Goal: Task Accomplishment & Management: Complete application form

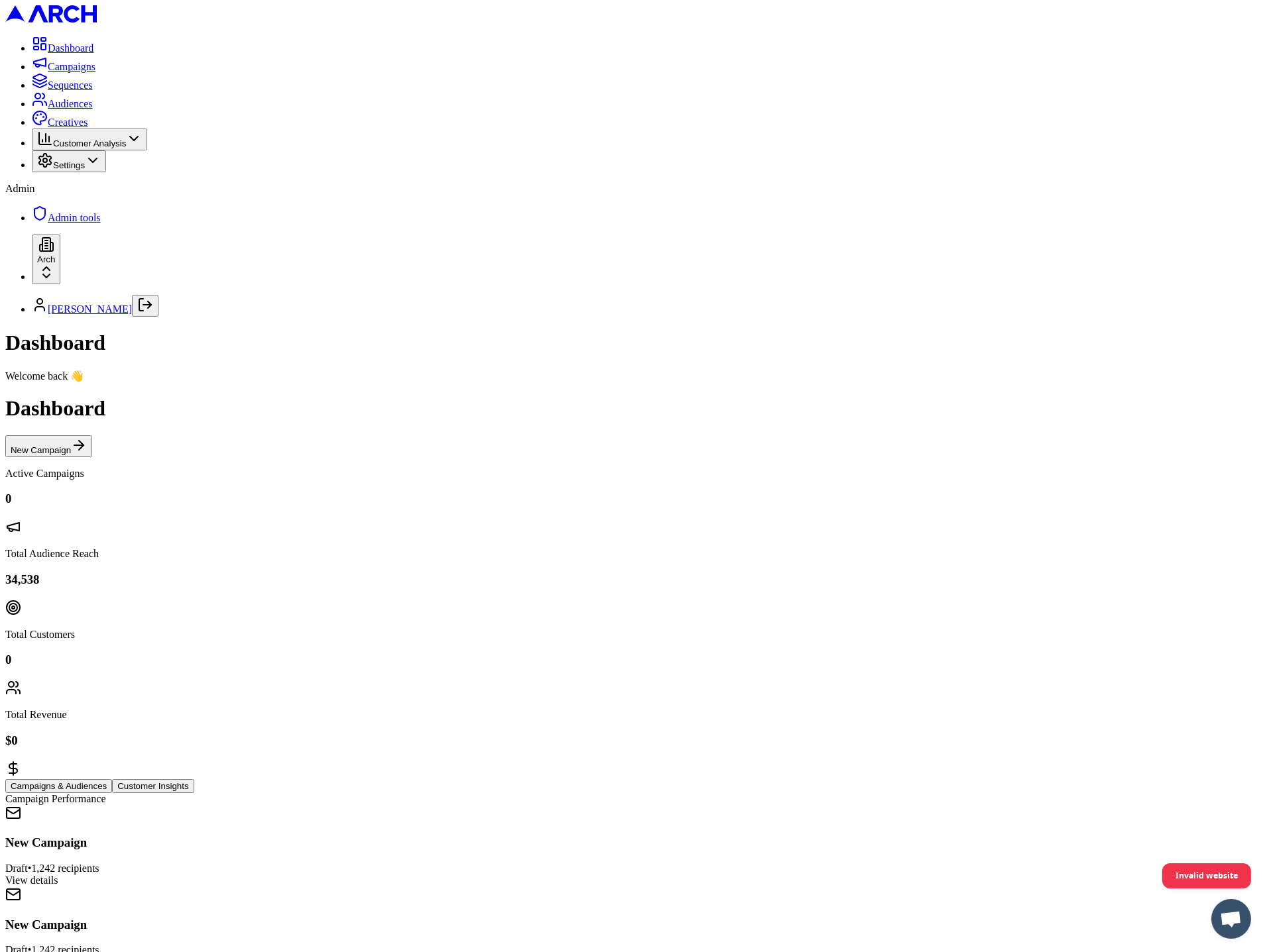
click at [153, 908] on html "Dashboard Campaigns Sequences Audiences Creatives Customer Analysis Settings Ad…" at bounding box center [634, 684] width 1267 height 1369
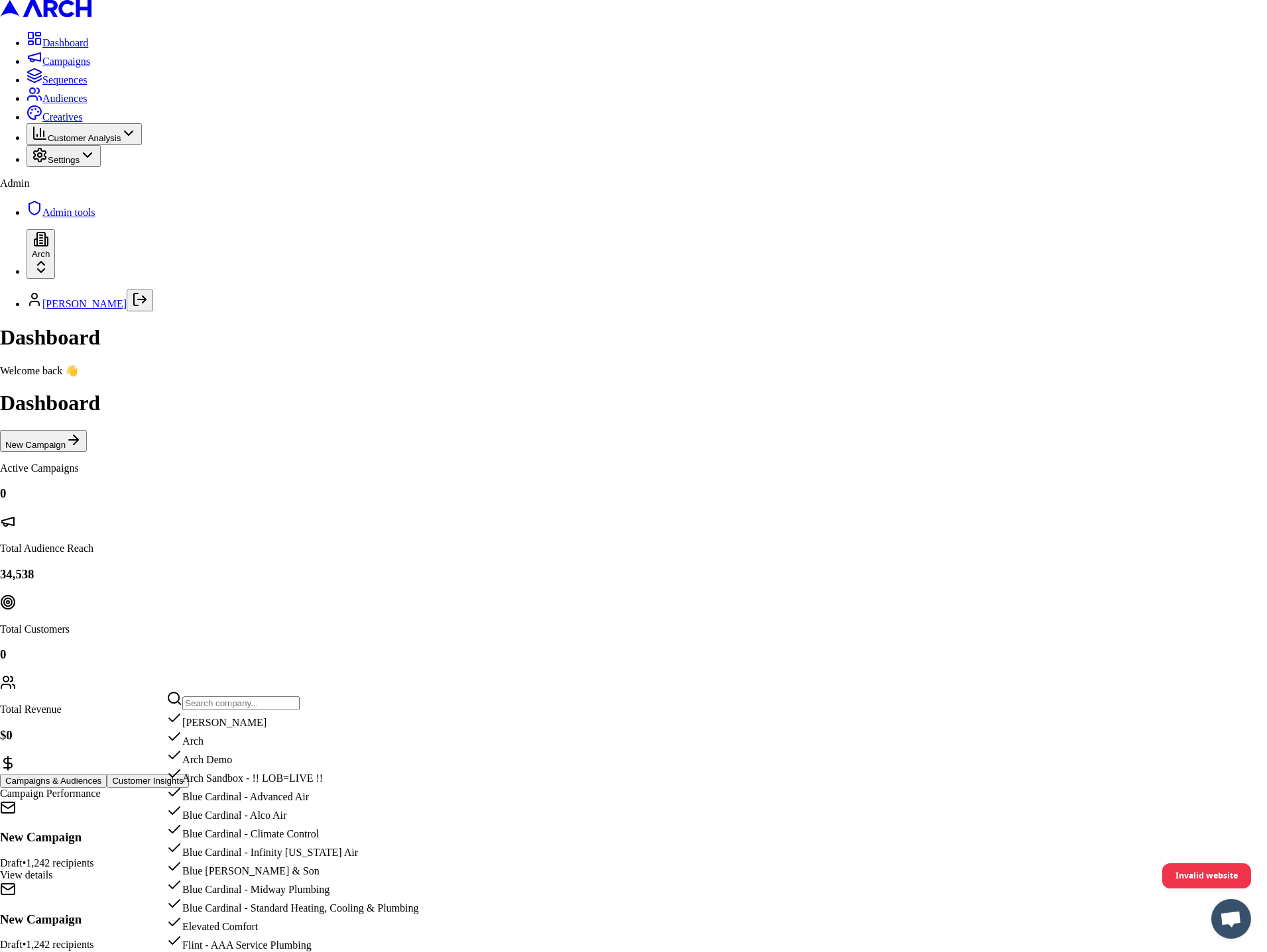
click at [224, 705] on input "text" at bounding box center [241, 703] width 117 height 14
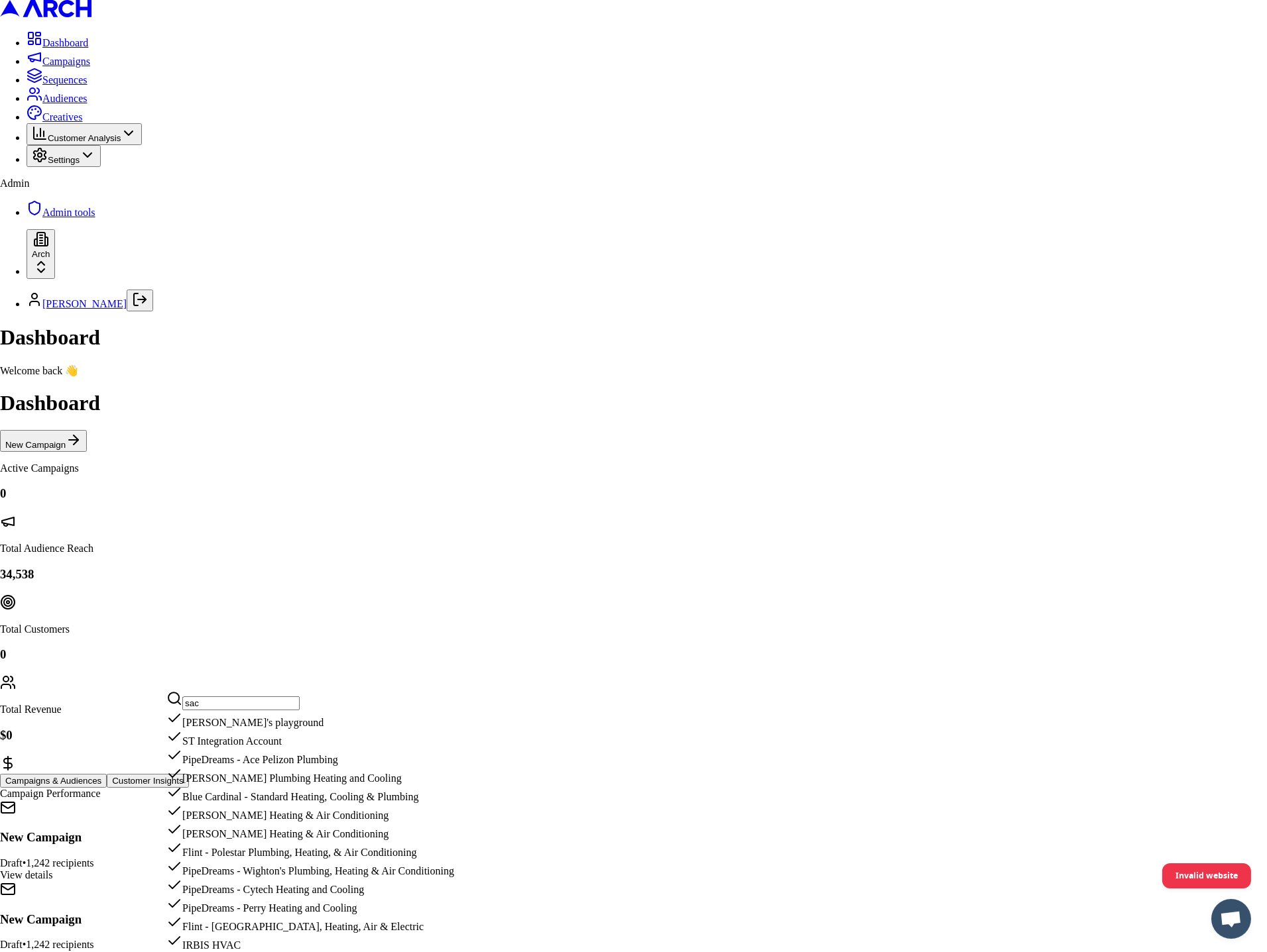
type input "sac"
click at [236, 729] on div "Sacha's playground" at bounding box center [310, 719] width 288 height 18
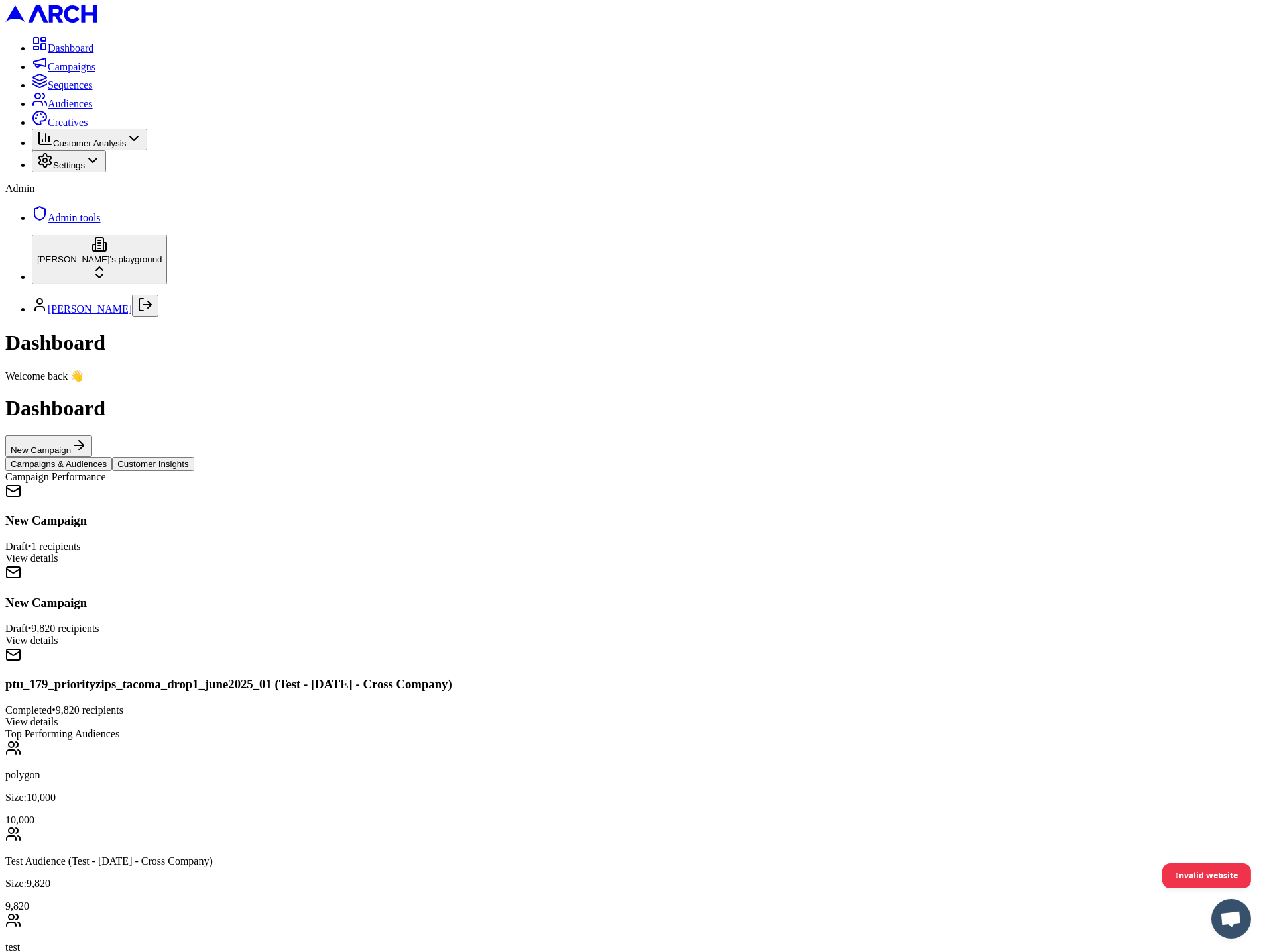
click at [72, 110] on span "Audiences" at bounding box center [70, 103] width 45 height 11
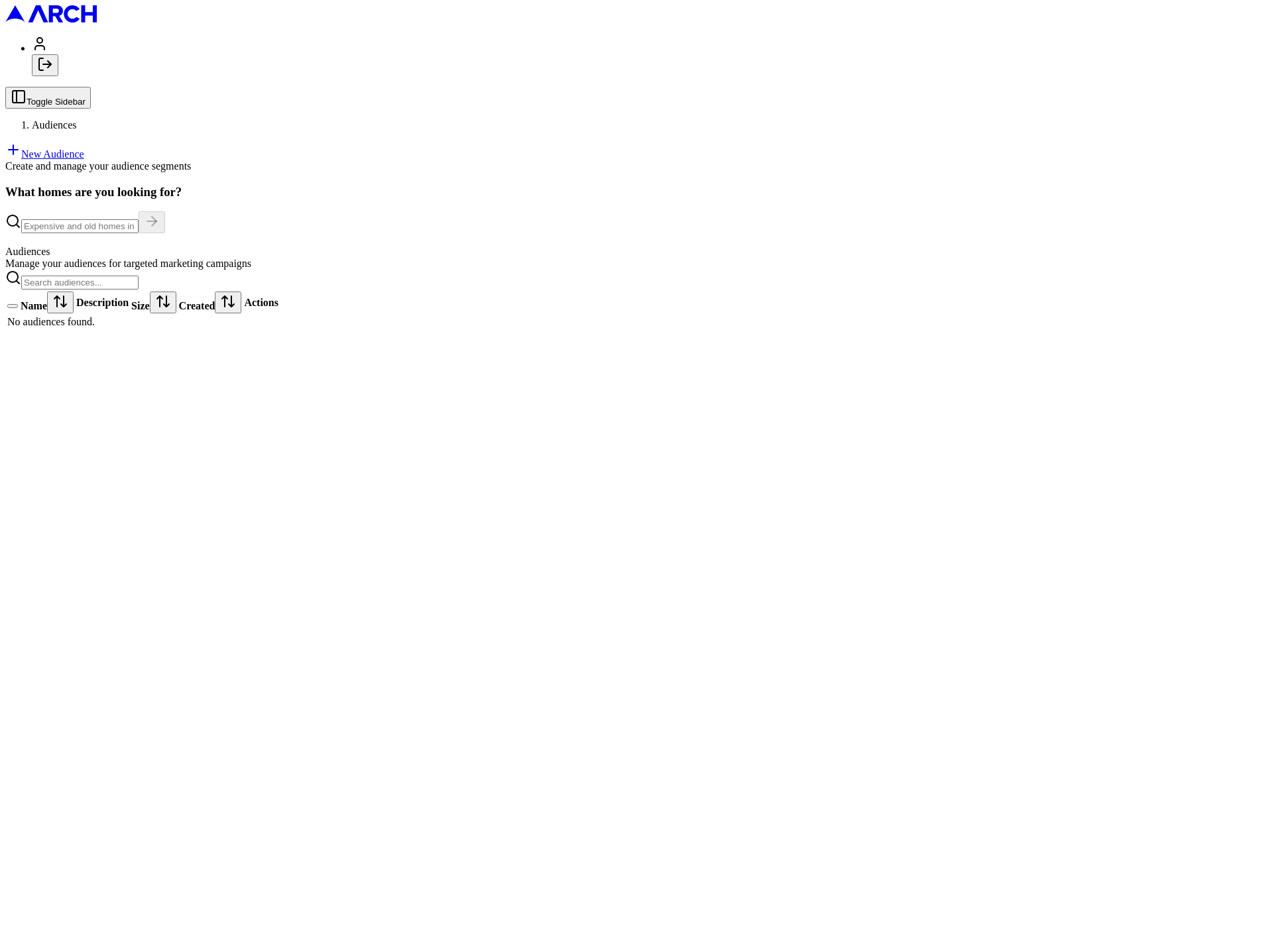
click at [104, 36] on div at bounding box center [647, 36] width 1230 height 0
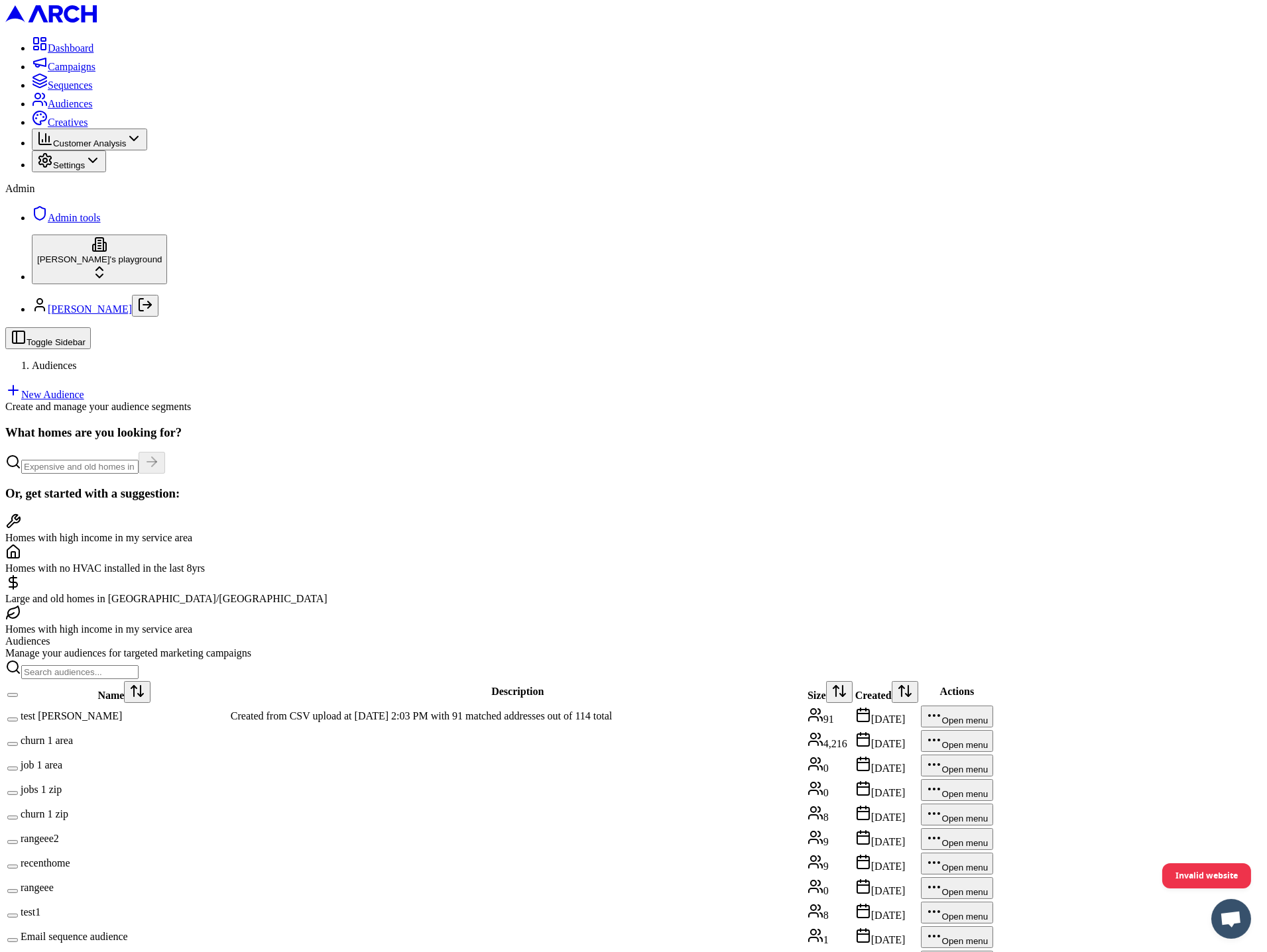
click at [101, 170] on div "Settings" at bounding box center [69, 161] width 63 height 18
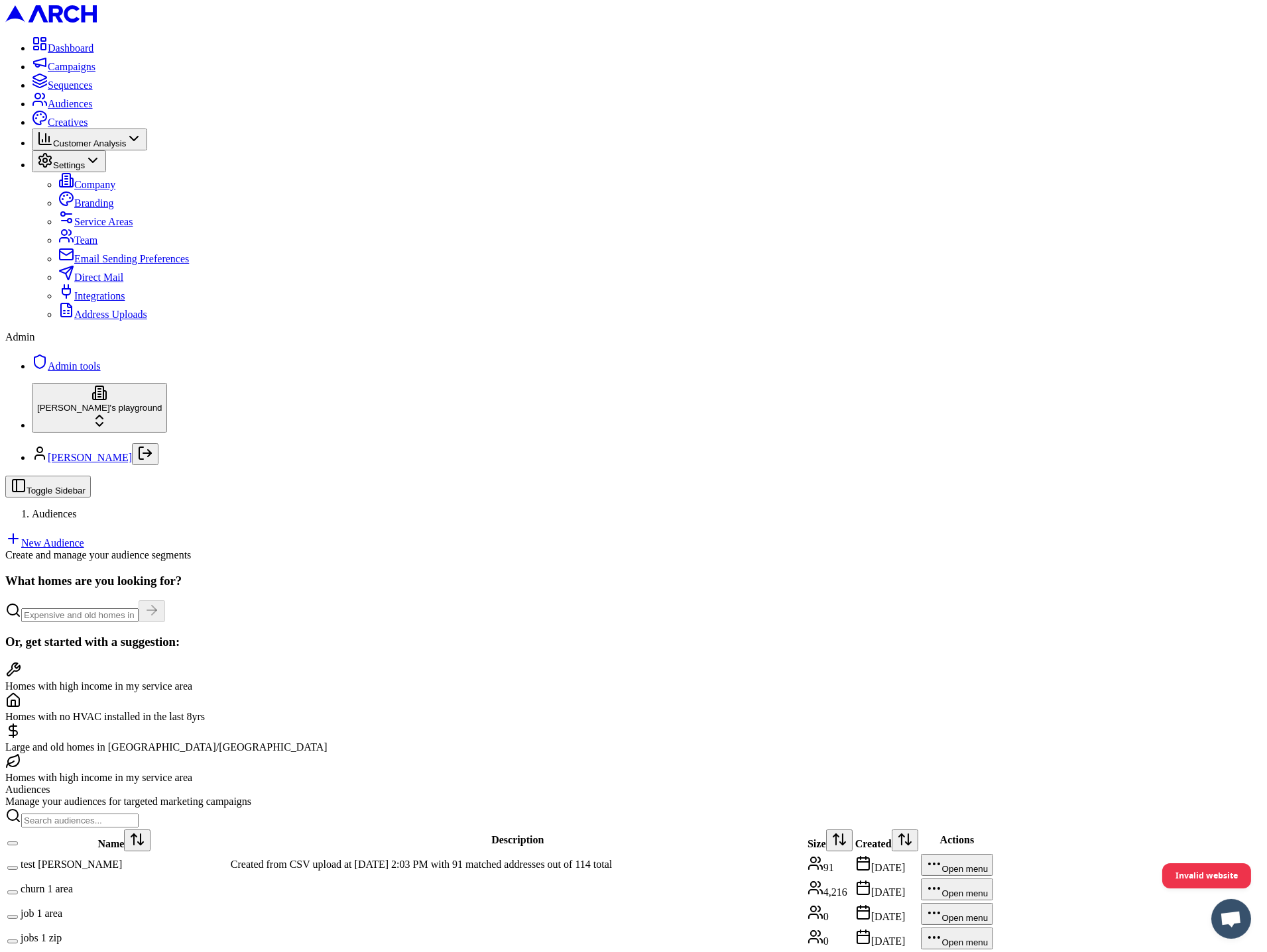
click at [116, 320] on link "Address Uploads" at bounding box center [102, 314] width 89 height 11
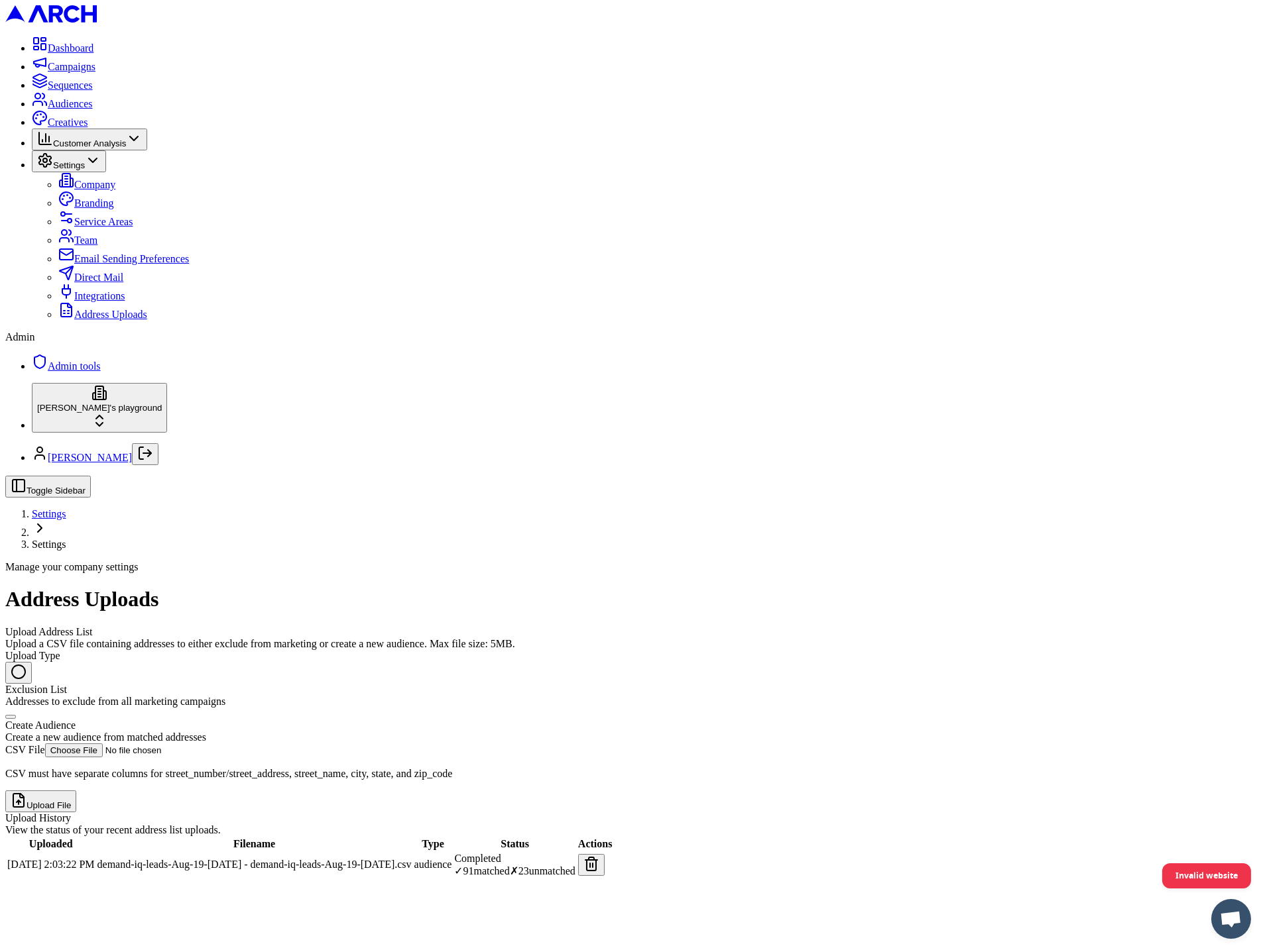
click at [274, 719] on div "Create Audience" at bounding box center [634, 725] width 1257 height 12
click at [16, 715] on button "Create Audience Create a new audience from matched addresses" at bounding box center [10, 716] width 10 height 4
radio input "false"
radio input "true"
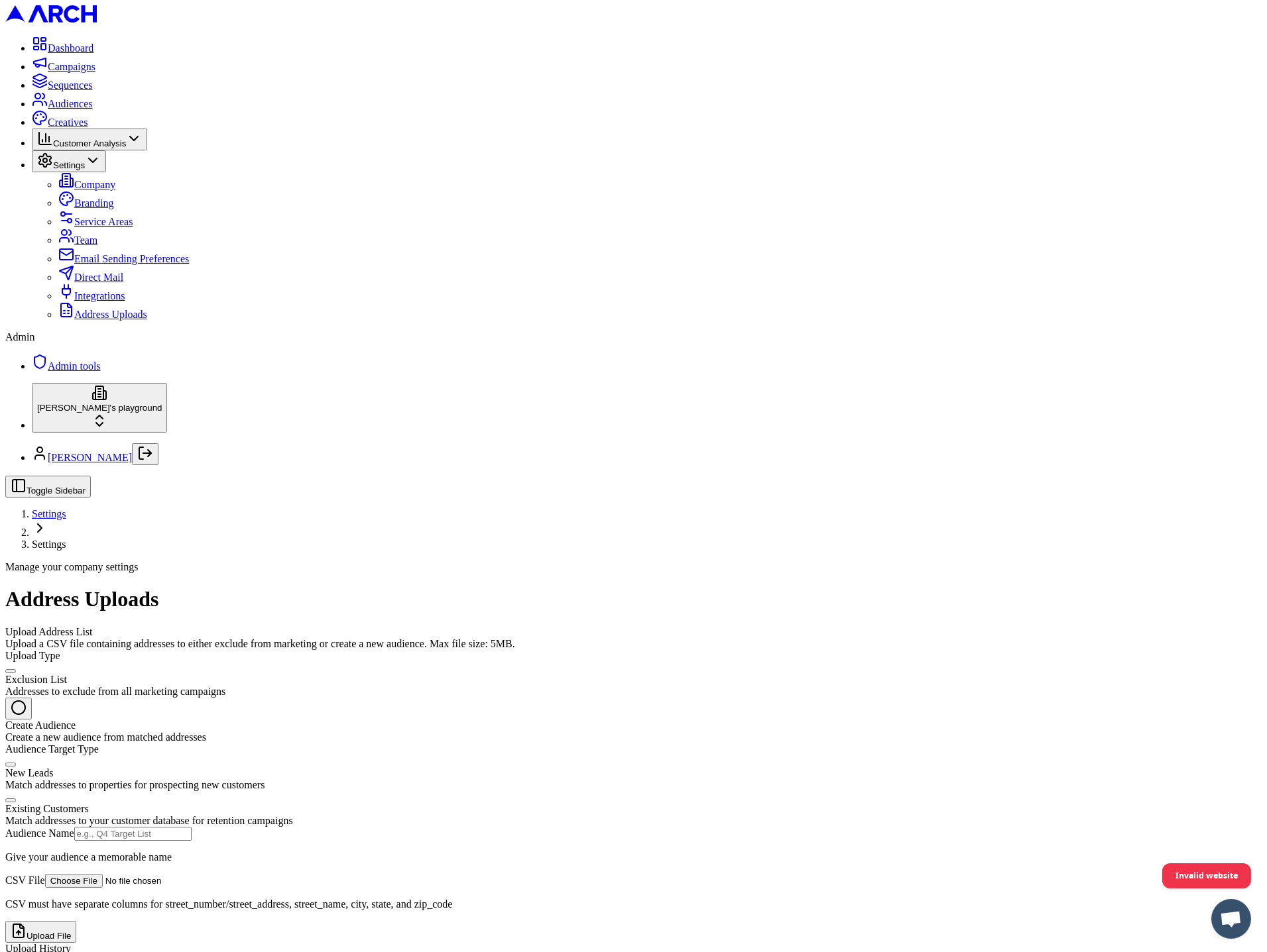
click at [251, 803] on div "Existing Customers" at bounding box center [634, 809] width 1257 height 12
click at [16, 799] on button "Existing Customers Match addresses to your customer database for retention camp…" at bounding box center [10, 800] width 10 height 4
radio input "true"
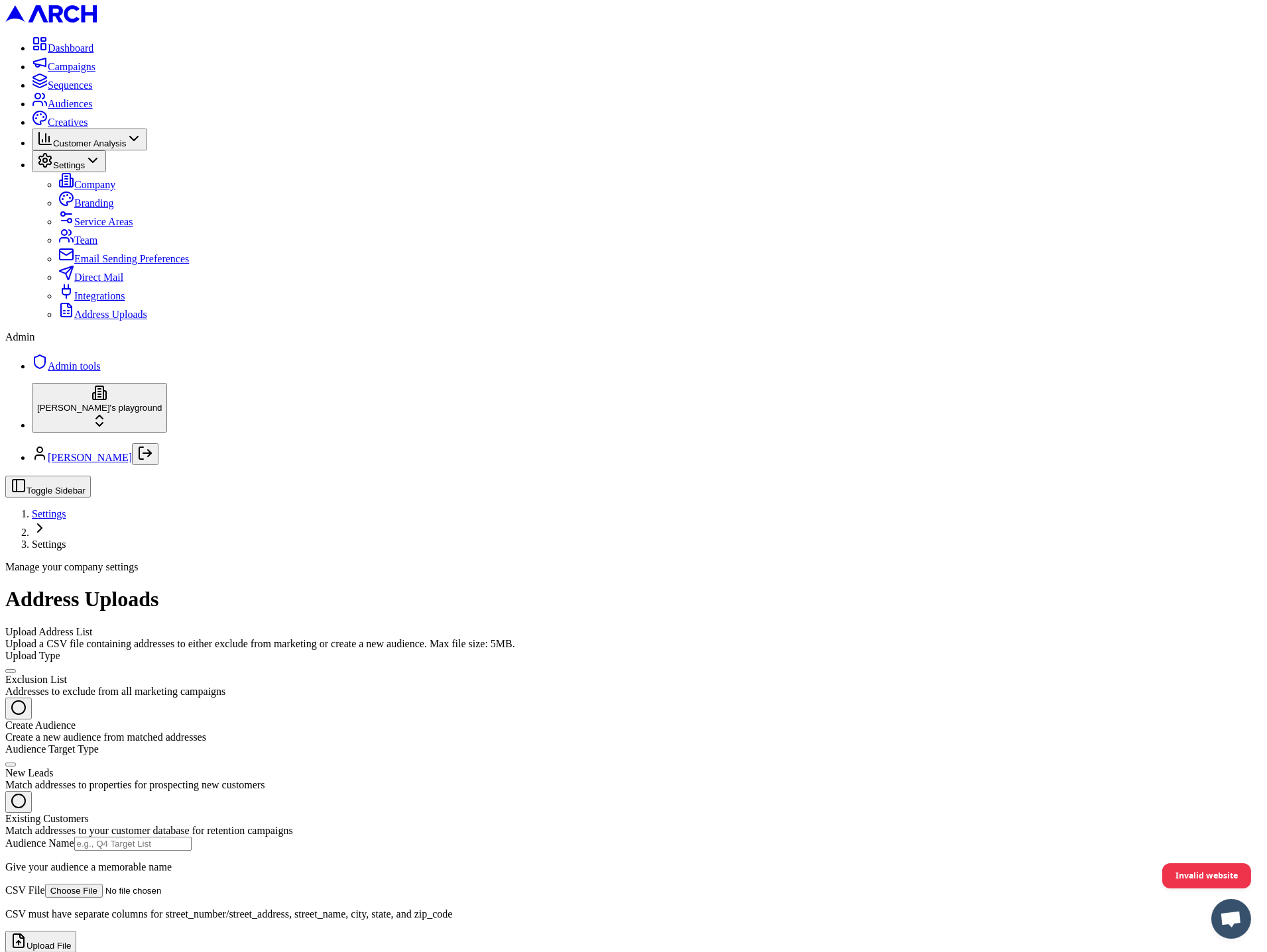
click at [192, 837] on input "Audience Name" at bounding box center [133, 844] width 117 height 14
type input "testeroooo"
type input "plsss"
type input "C:\fakepath\PTU Outreach - BASE Group A_2025_09_25 - reformat.csv"
click at [77, 931] on button "Upload File" at bounding box center [41, 942] width 71 height 22
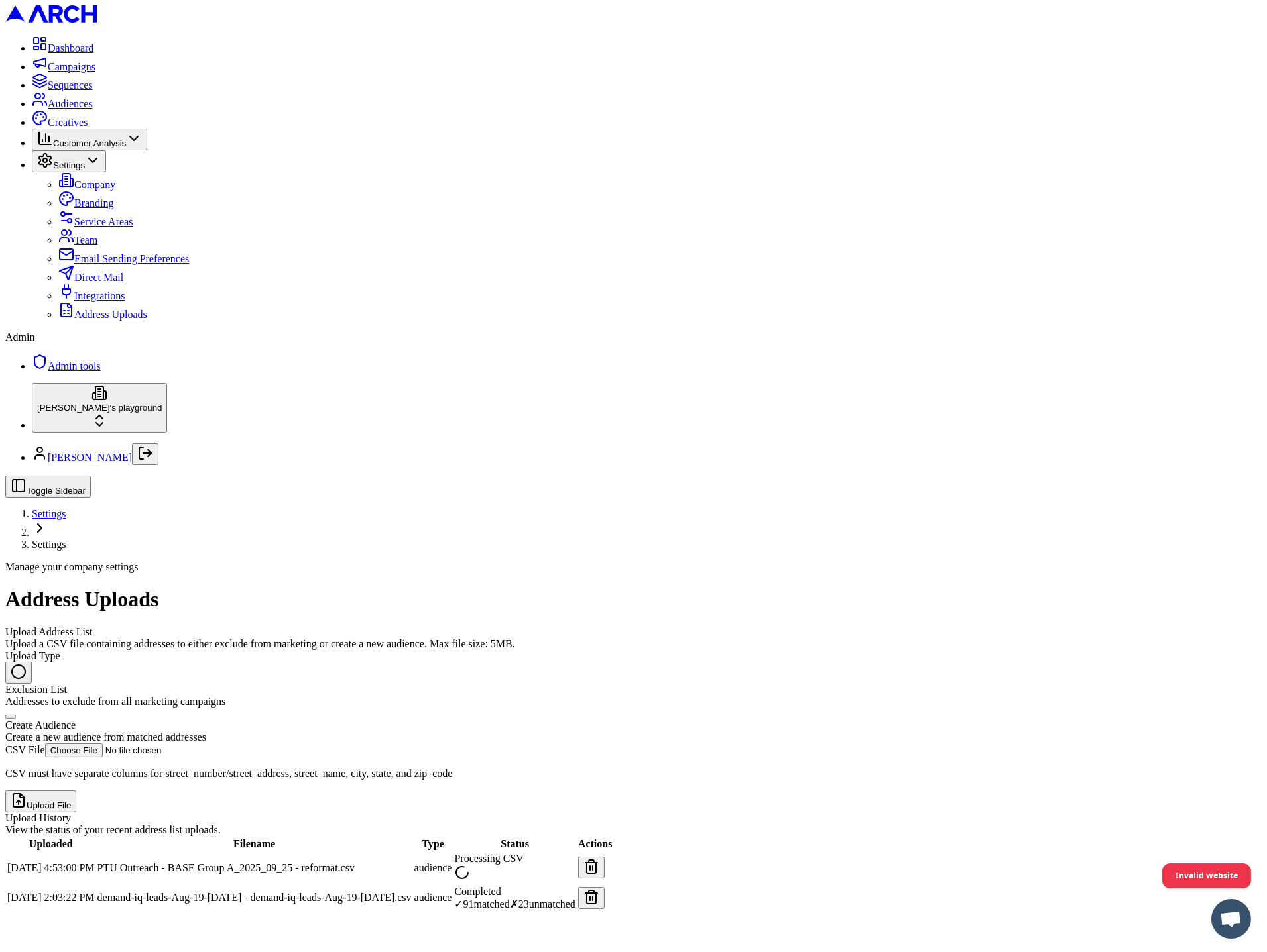
click at [605, 857] on button "button" at bounding box center [592, 868] width 27 height 22
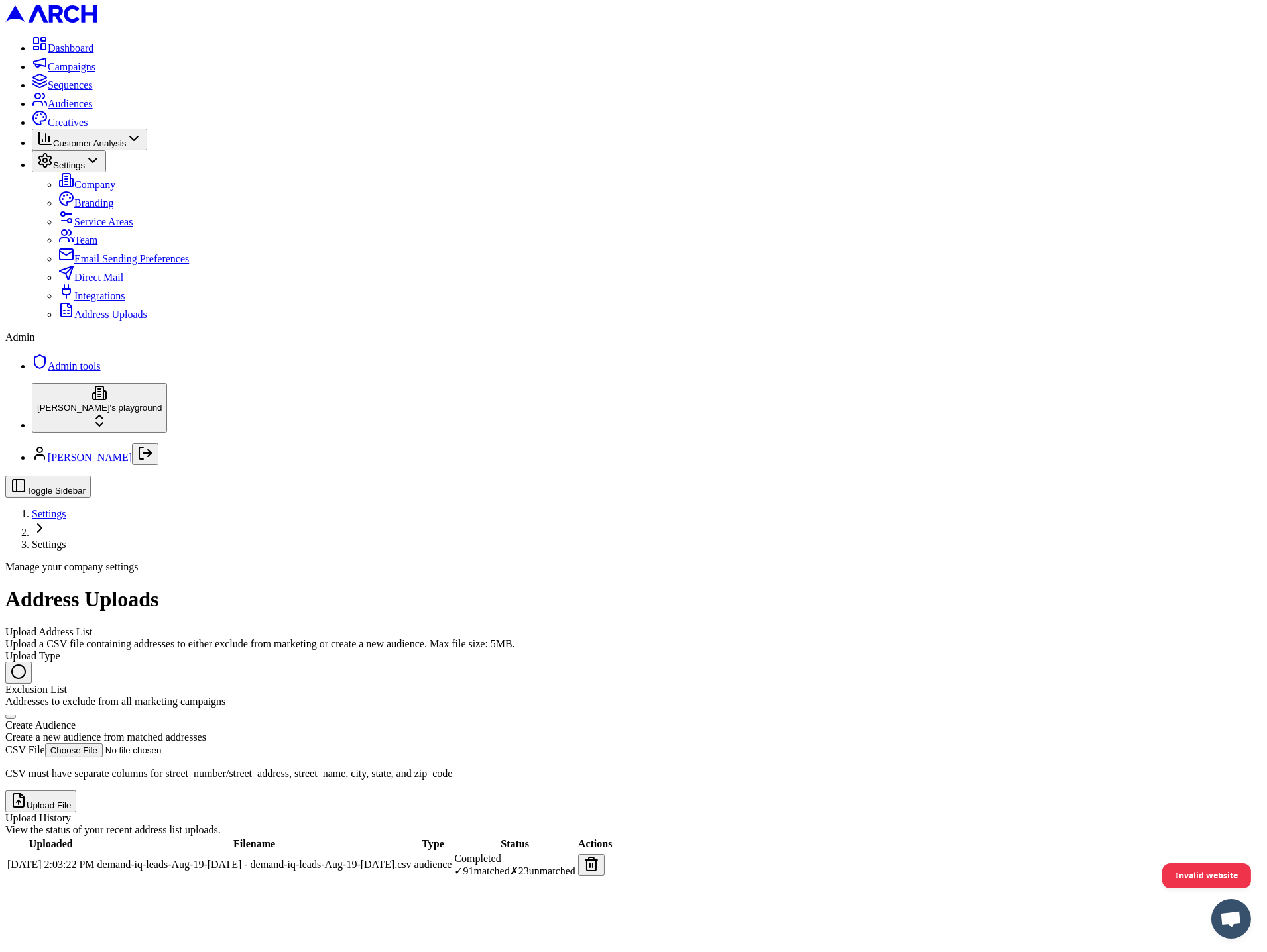
type input "C:\fakepath\Copy of PTU Outreach - BASE Group A_2025_09_25 - PTU Outreach - BAS…"
click at [289, 719] on div "Create Audience" at bounding box center [634, 725] width 1257 height 12
click at [16, 715] on button "Create Audience Create a new audience from matched addresses" at bounding box center [10, 716] width 10 height 4
radio input "false"
radio input "true"
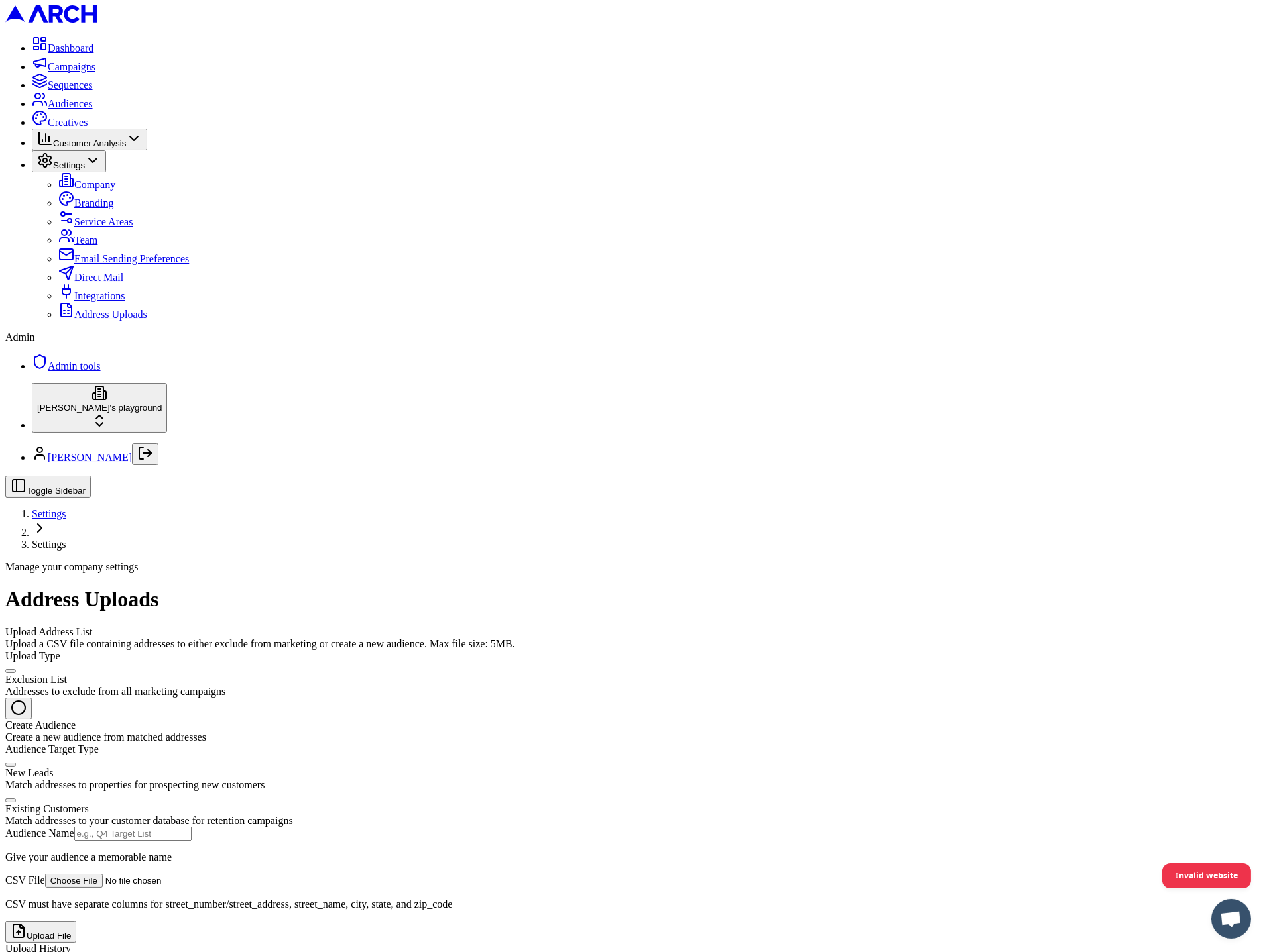
click at [262, 803] on div "Existing Customers" at bounding box center [634, 809] width 1257 height 12
click at [16, 799] on button "Existing Customers Match addresses to your customer database for retention camp…" at bounding box center [10, 800] width 10 height 4
radio input "true"
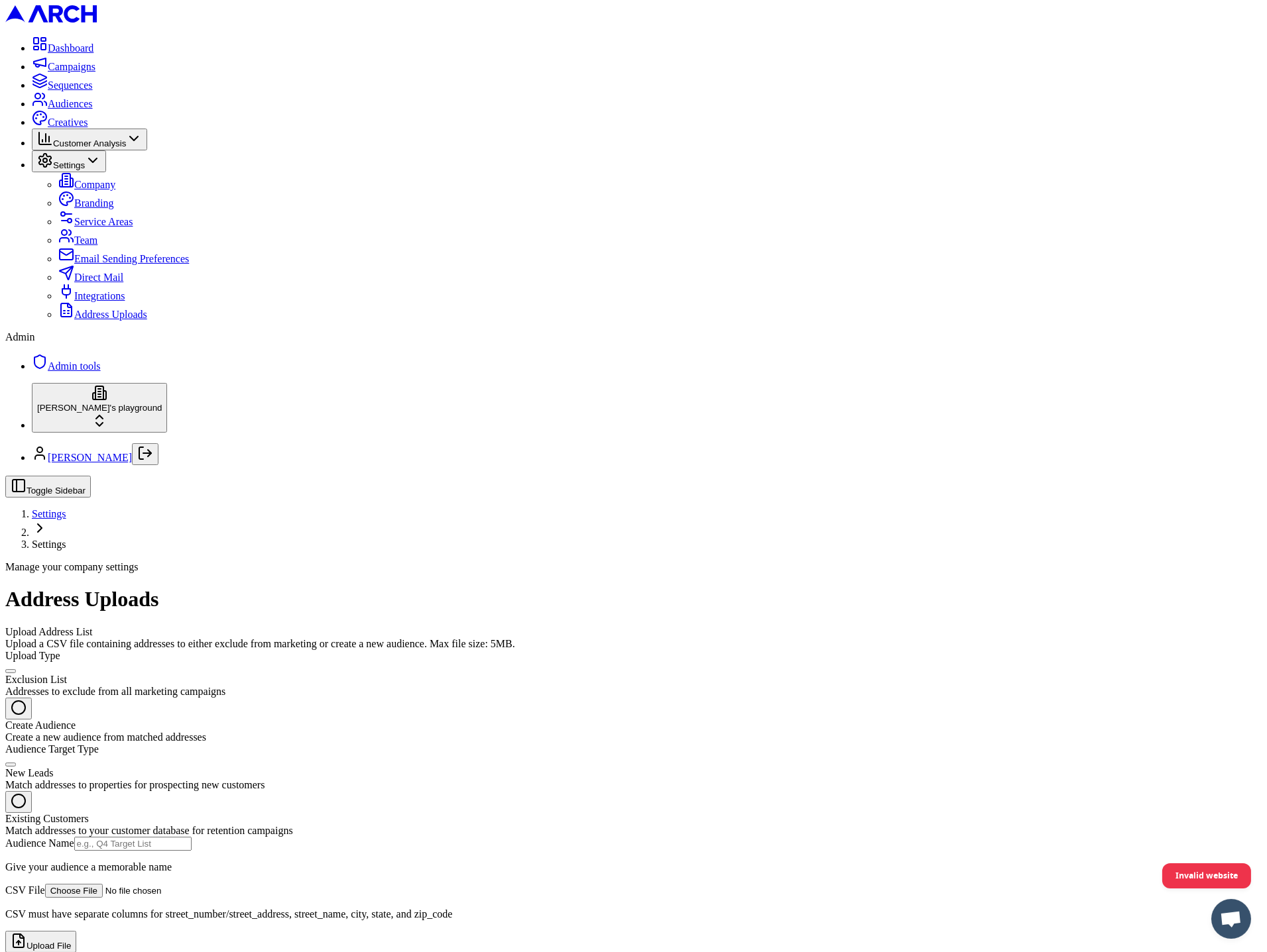
click at [192, 837] on input "Audience Name" at bounding box center [133, 844] width 117 height 14
type input "pls"
click at [77, 931] on button "Upload File" at bounding box center [41, 942] width 71 height 22
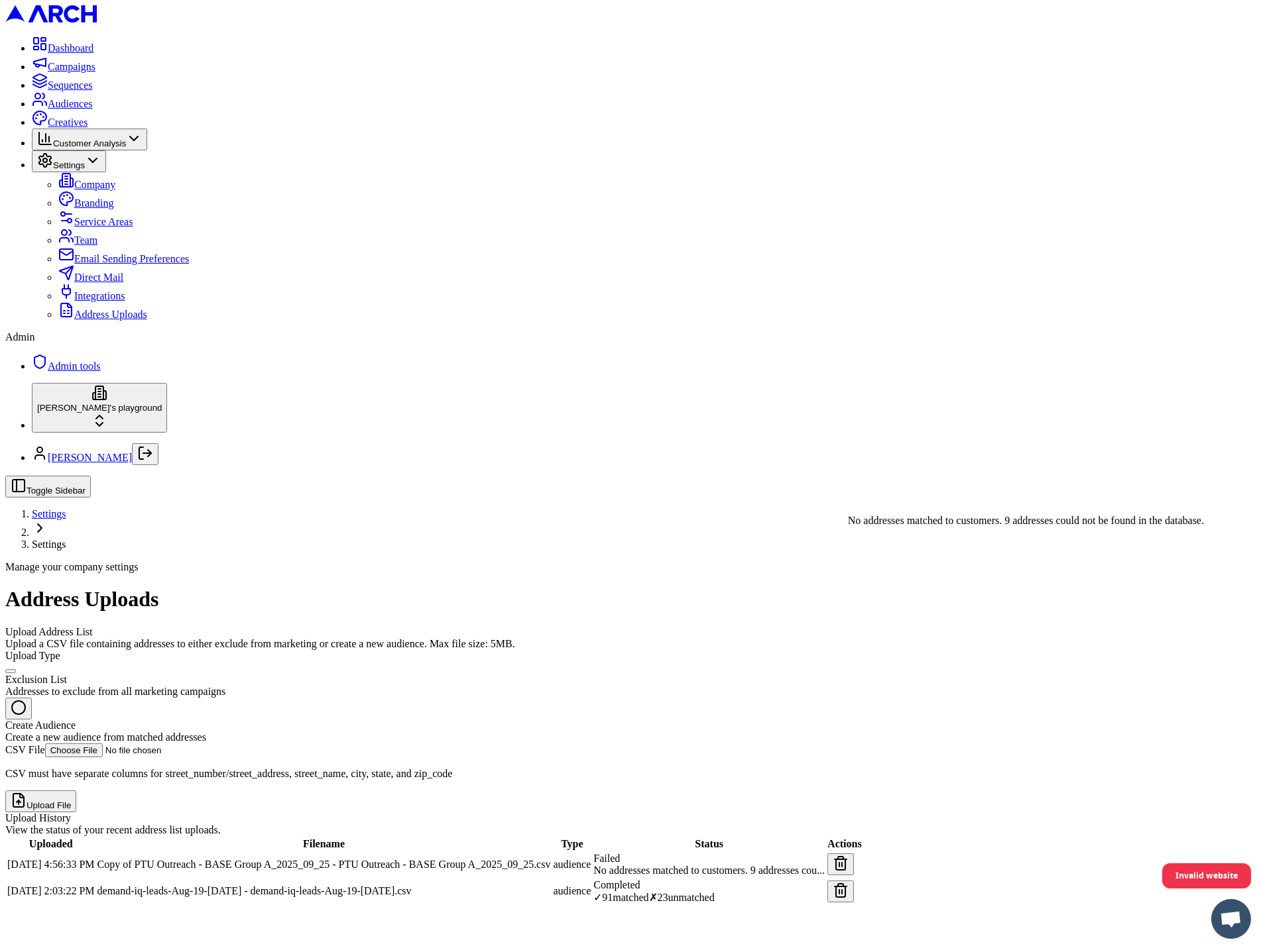
click at [824, 865] on span "No addresses matched to customers. 9 addresses cou..." at bounding box center [709, 870] width 231 height 11
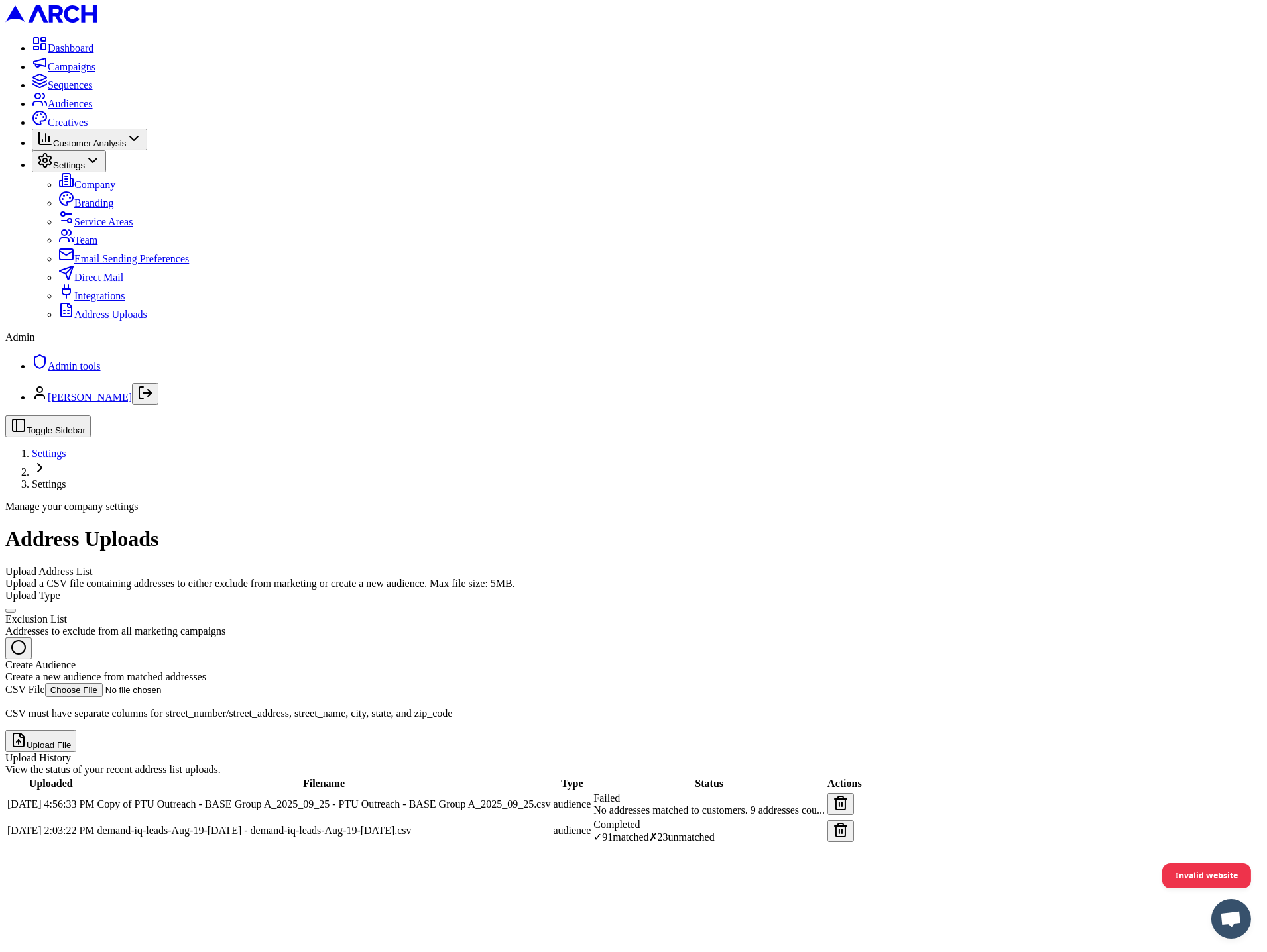
click at [552, 792] on td "Copy of PTU Outreach - BASE Group A_2025_09_25 - PTU Outreach - BASE Group A_20…" at bounding box center [323, 805] width 454 height 25
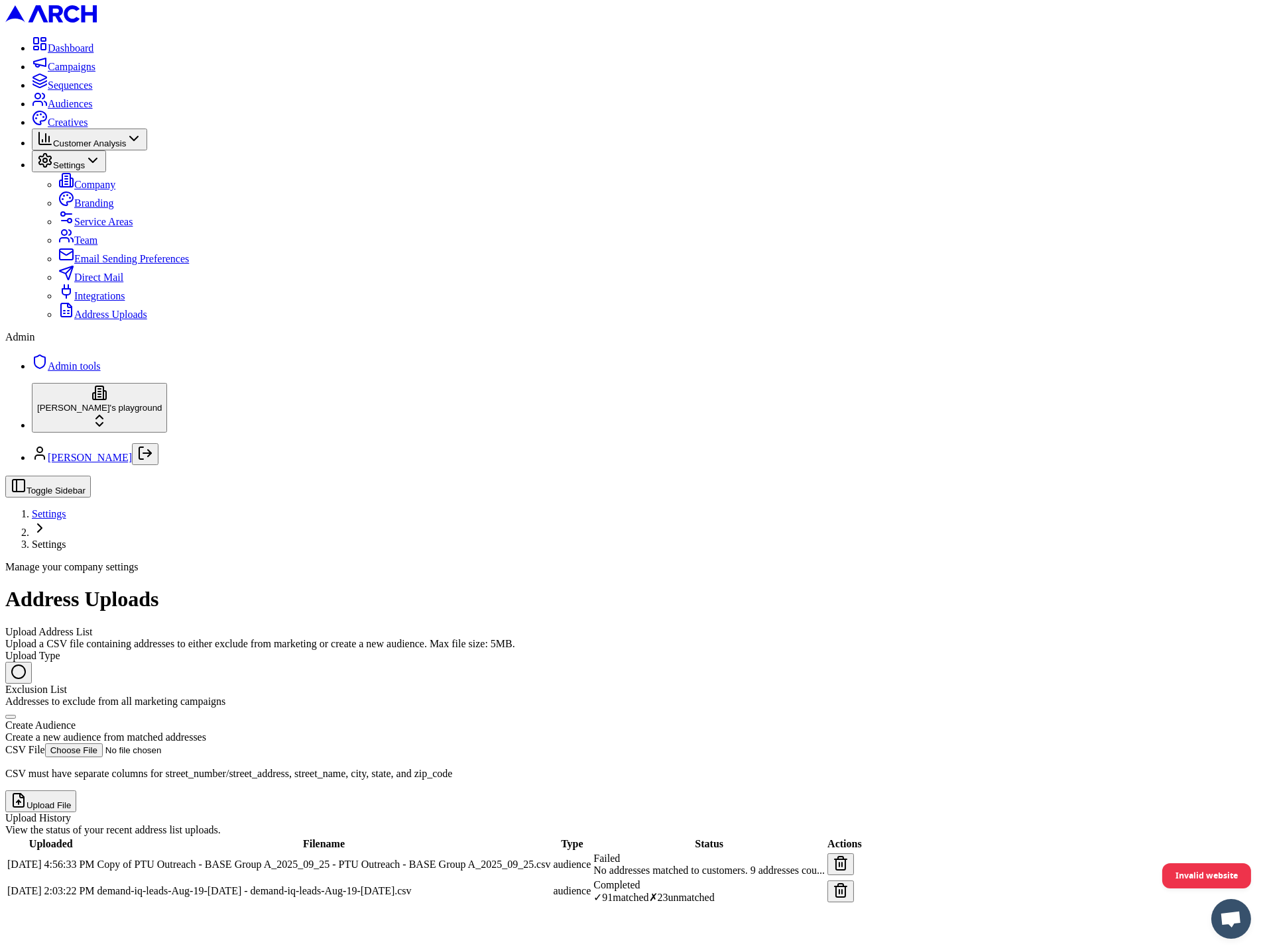
click at [107, 908] on html "Dashboard Campaigns Sequences Audiences Creatives Customer Analysis Settings Co…" at bounding box center [634, 458] width 1267 height 917
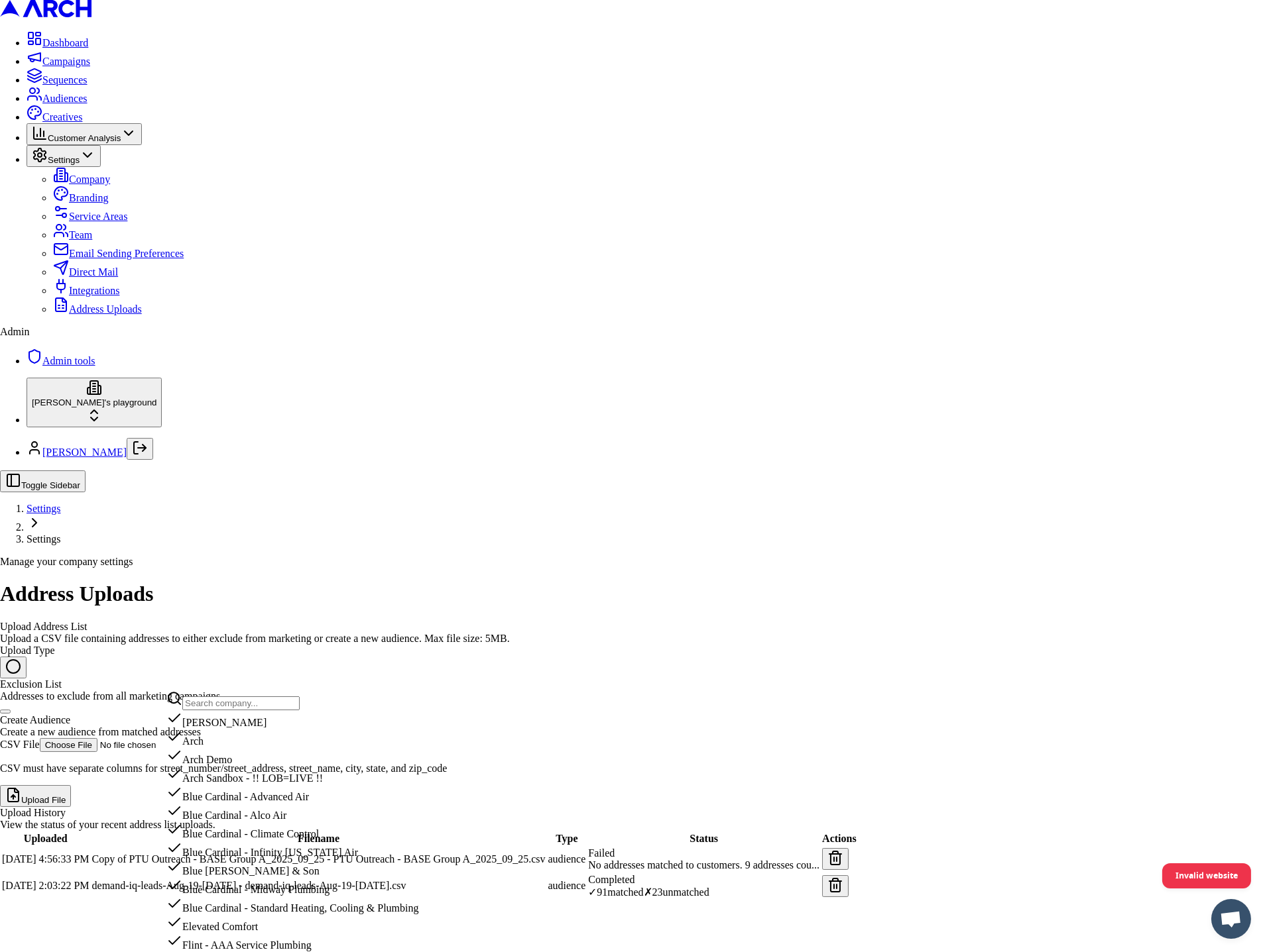
click at [218, 708] on input "text" at bounding box center [241, 703] width 117 height 14
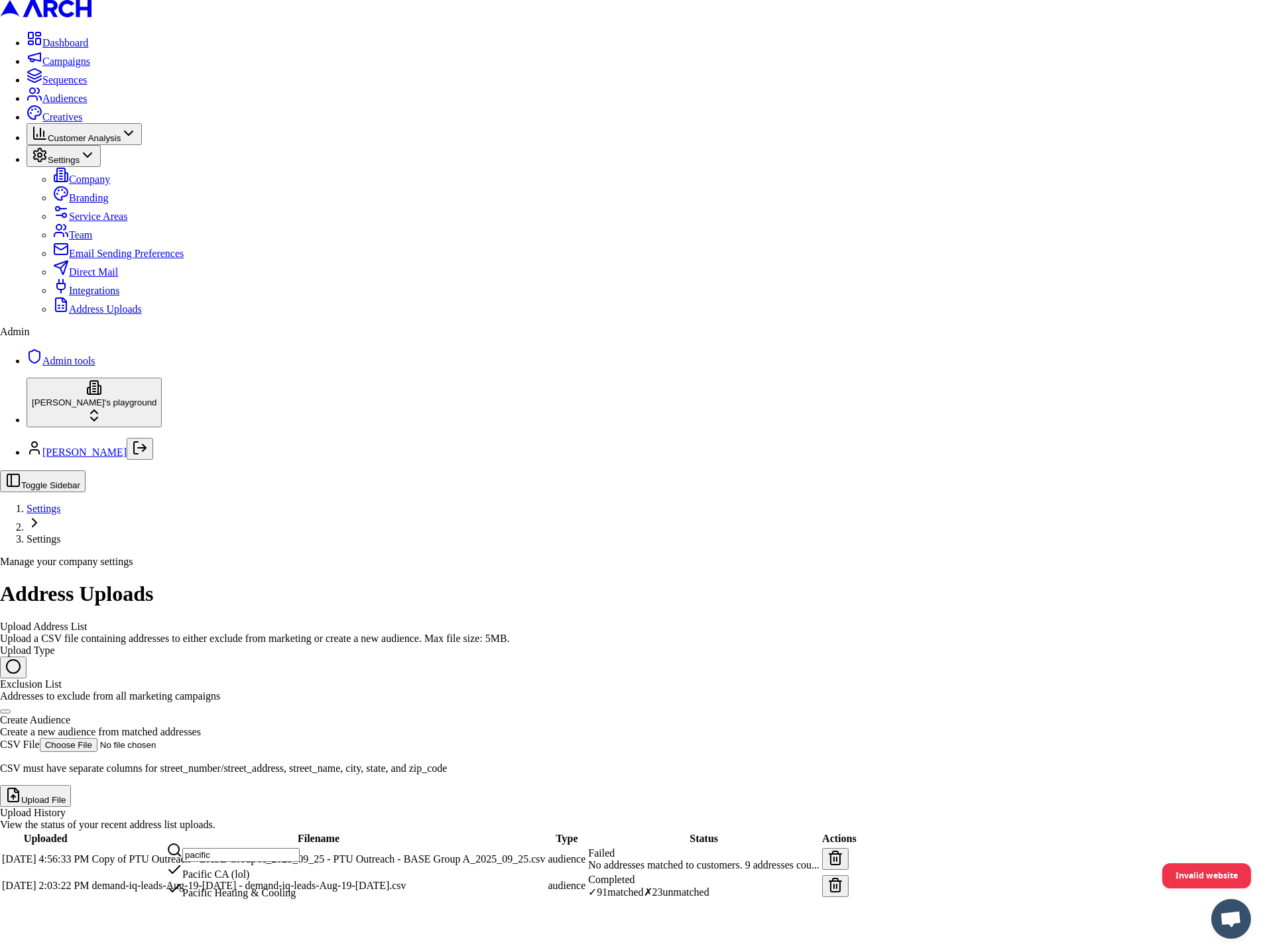
type input "pacific"
click at [222, 899] on div "Pacific Heating & Cooling" at bounding box center [233, 889] width 133 height 18
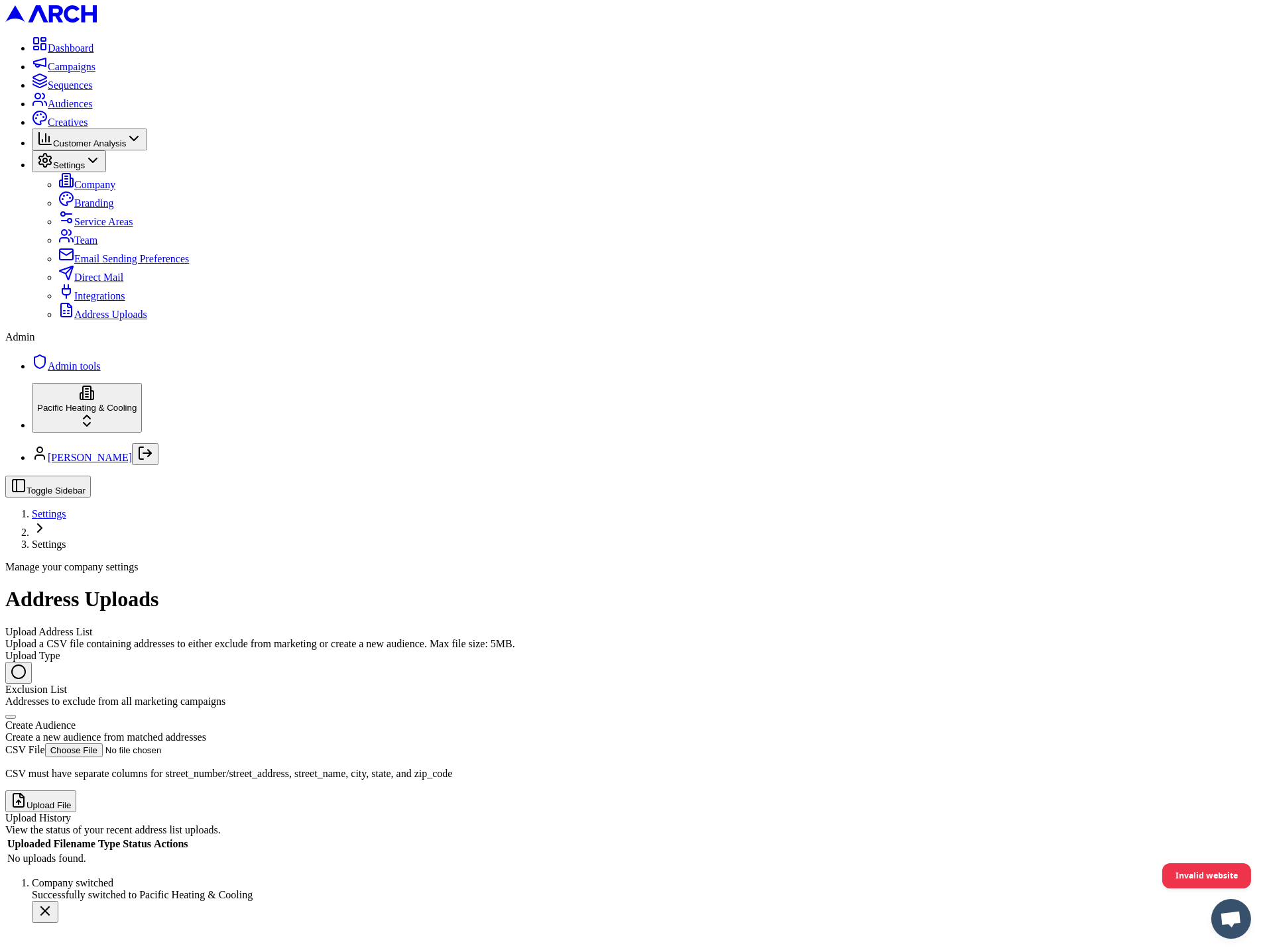
click at [254, 732] on div "Create a new audience from matched addresses" at bounding box center [634, 738] width 1257 height 12
click at [16, 715] on button "Create Audience Create a new audience from matched addresses" at bounding box center [10, 716] width 10 height 4
radio input "false"
radio input "true"
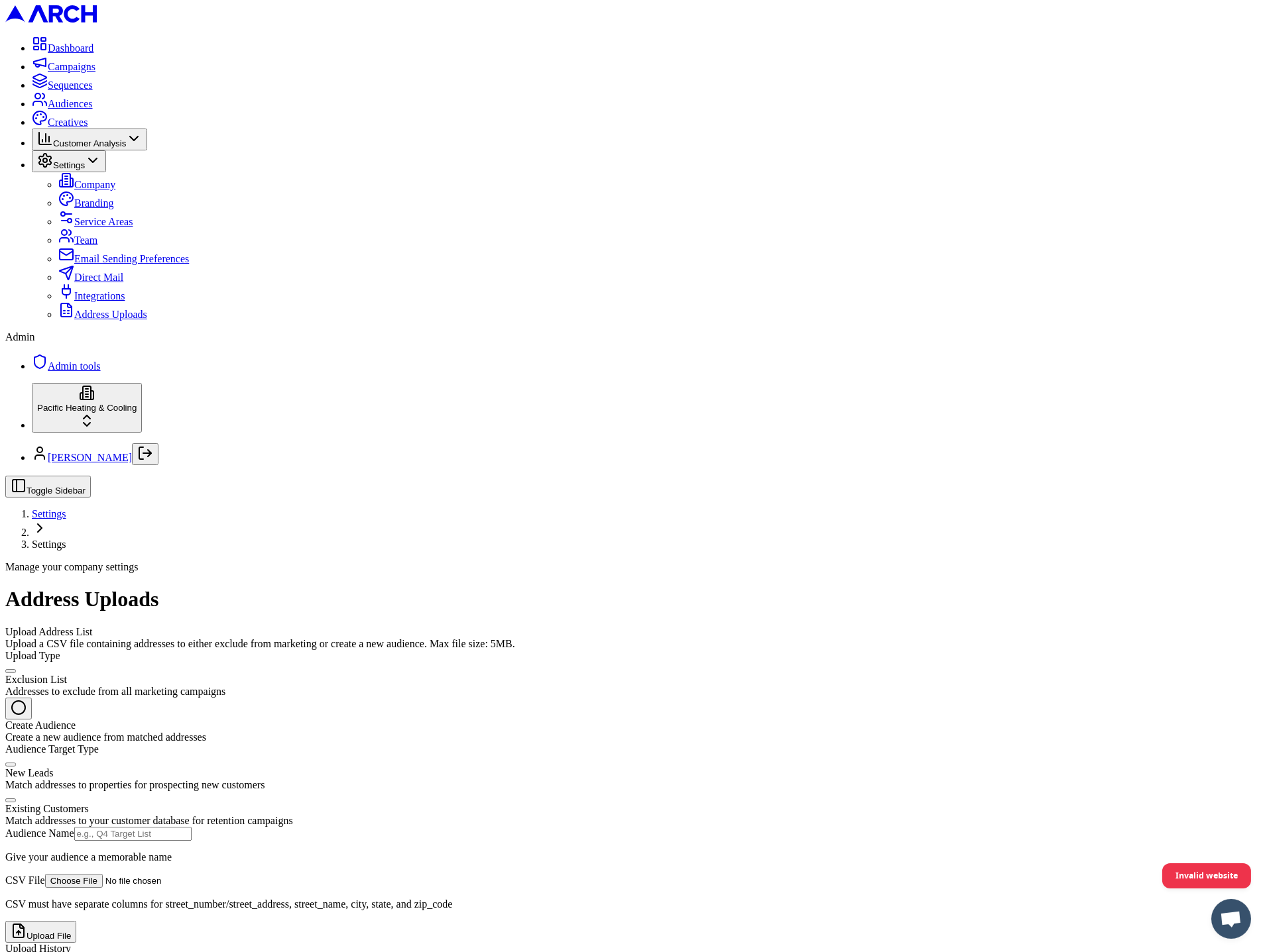
click at [249, 803] on div "Existing Customers" at bounding box center [634, 809] width 1257 height 12
click at [16, 799] on button "Existing Customers Match addresses to your customer database for retention camp…" at bounding box center [10, 800] width 10 height 4
radio input "true"
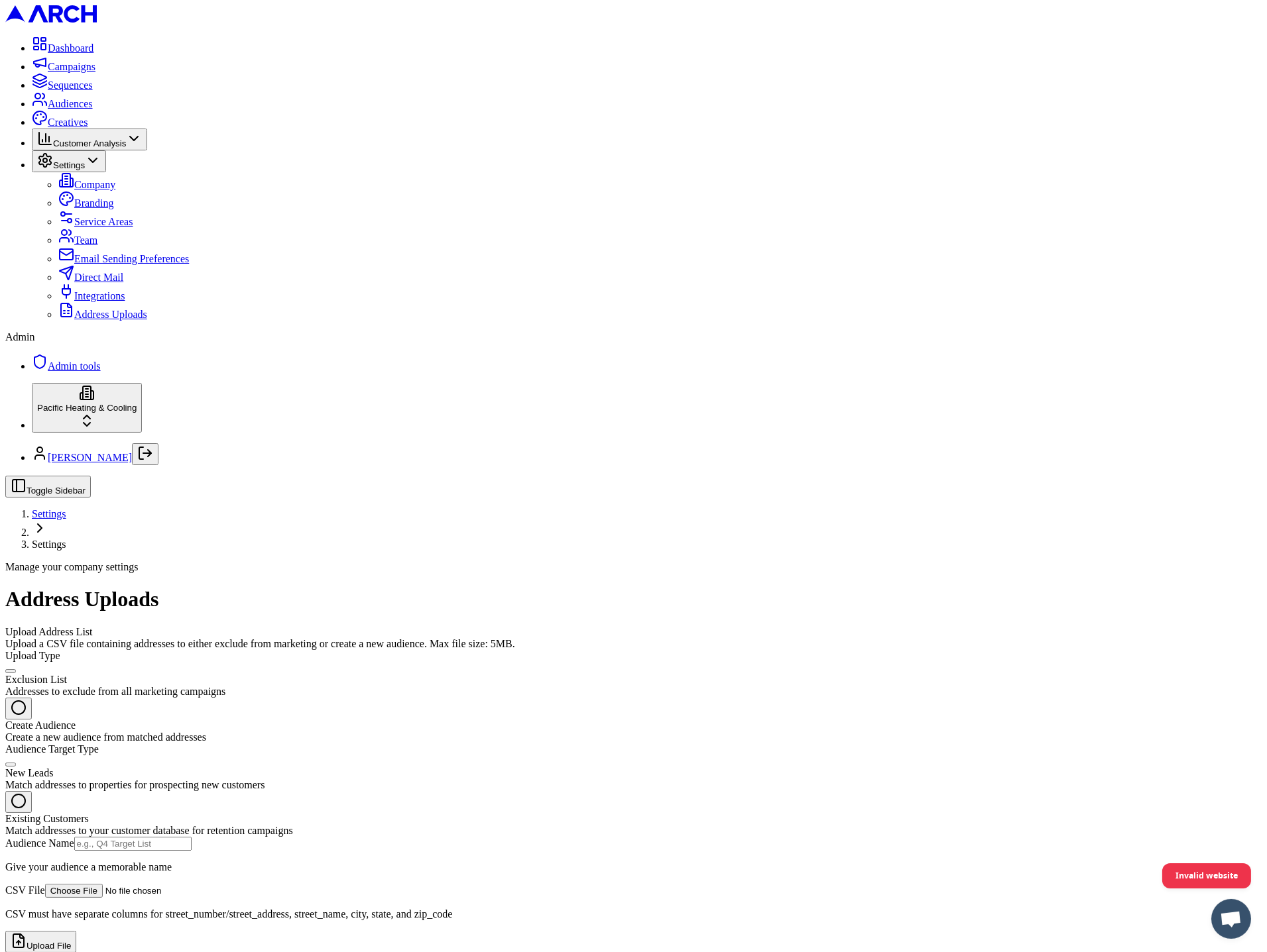
type input "C:\fakepath\Copy of PTU Outreach - BASE Group A_2025_09_25 - PTU Outreach - BAS…"
click at [192, 837] on input "Audience Name" at bounding box center [133, 844] width 117 height 14
type input "test existing customers"
click at [77, 931] on button "Upload File" at bounding box center [41, 942] width 71 height 22
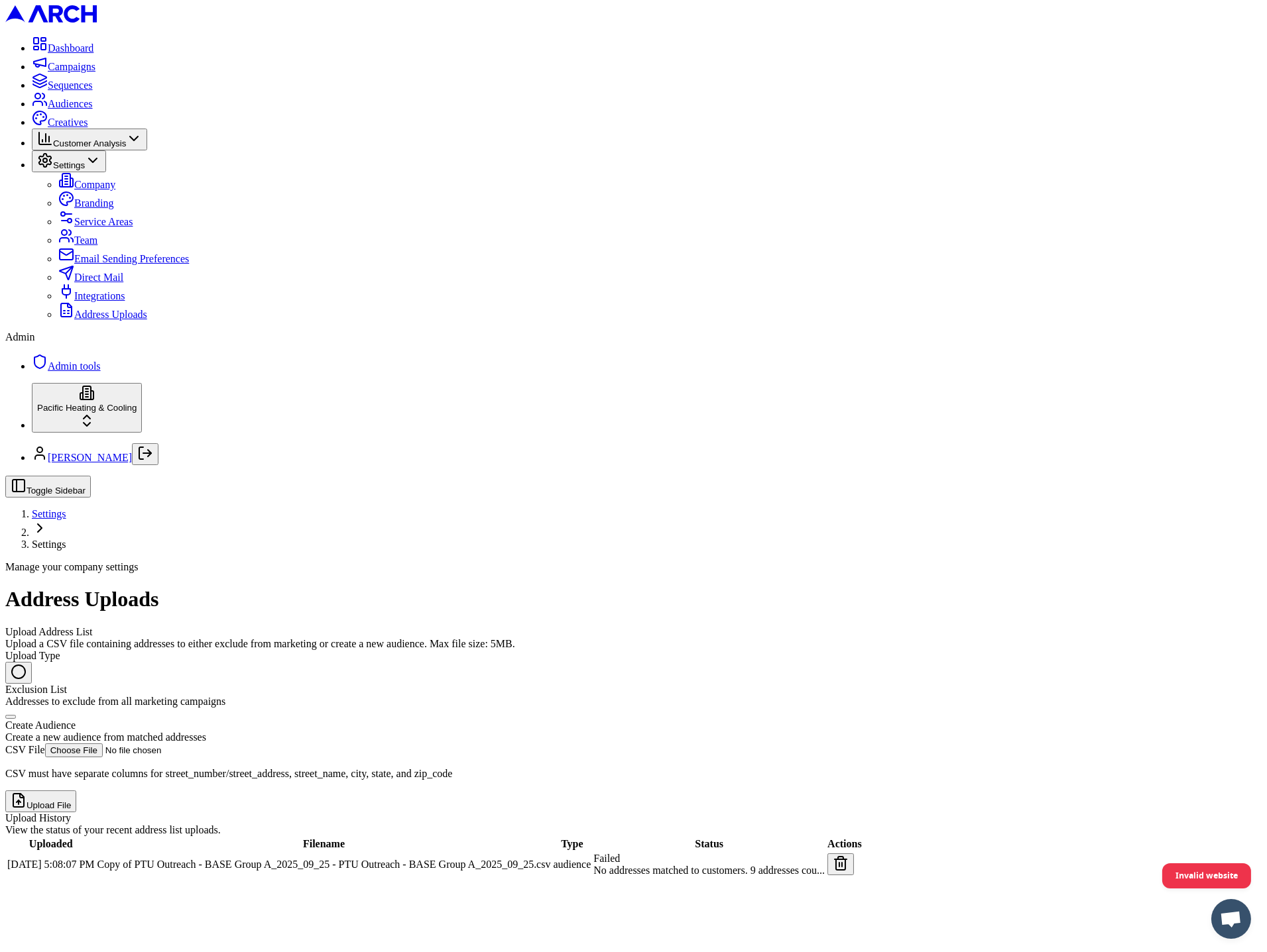
click at [91, 110] on span "Audiences" at bounding box center [70, 103] width 45 height 11
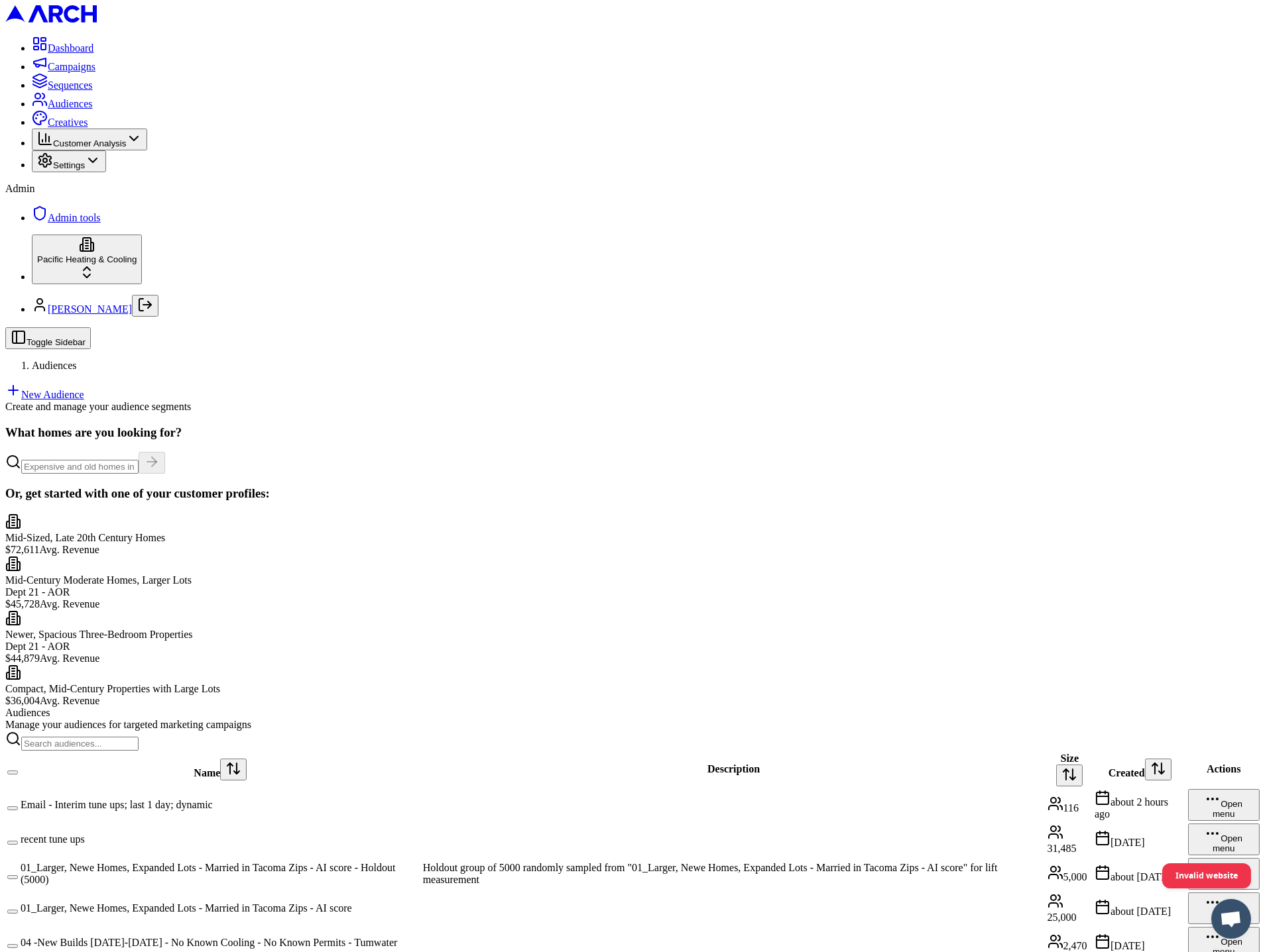
click at [78, 170] on span "Settings" at bounding box center [69, 166] width 32 height 10
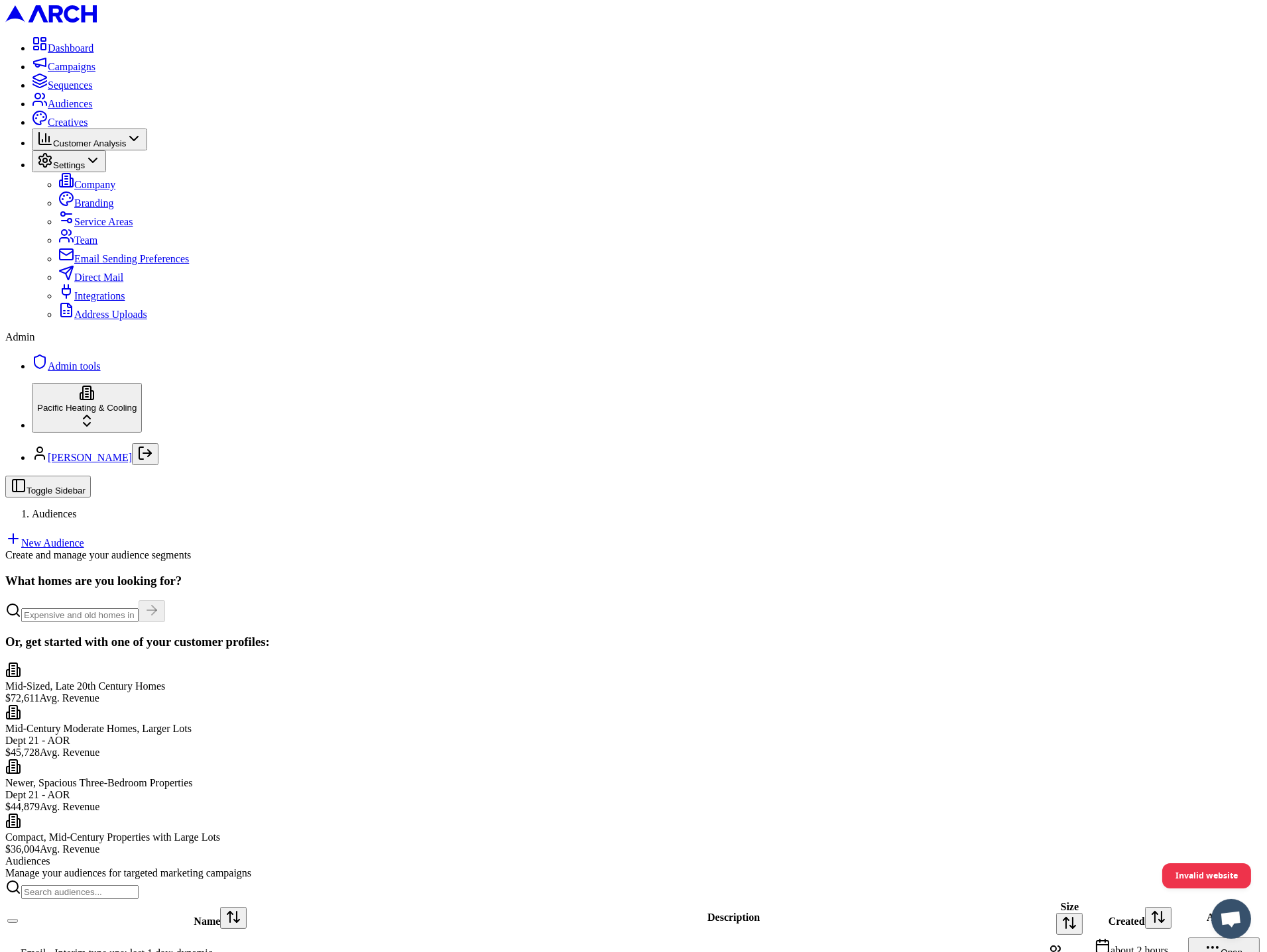
click at [100, 320] on span "Address Uploads" at bounding box center [110, 314] width 73 height 11
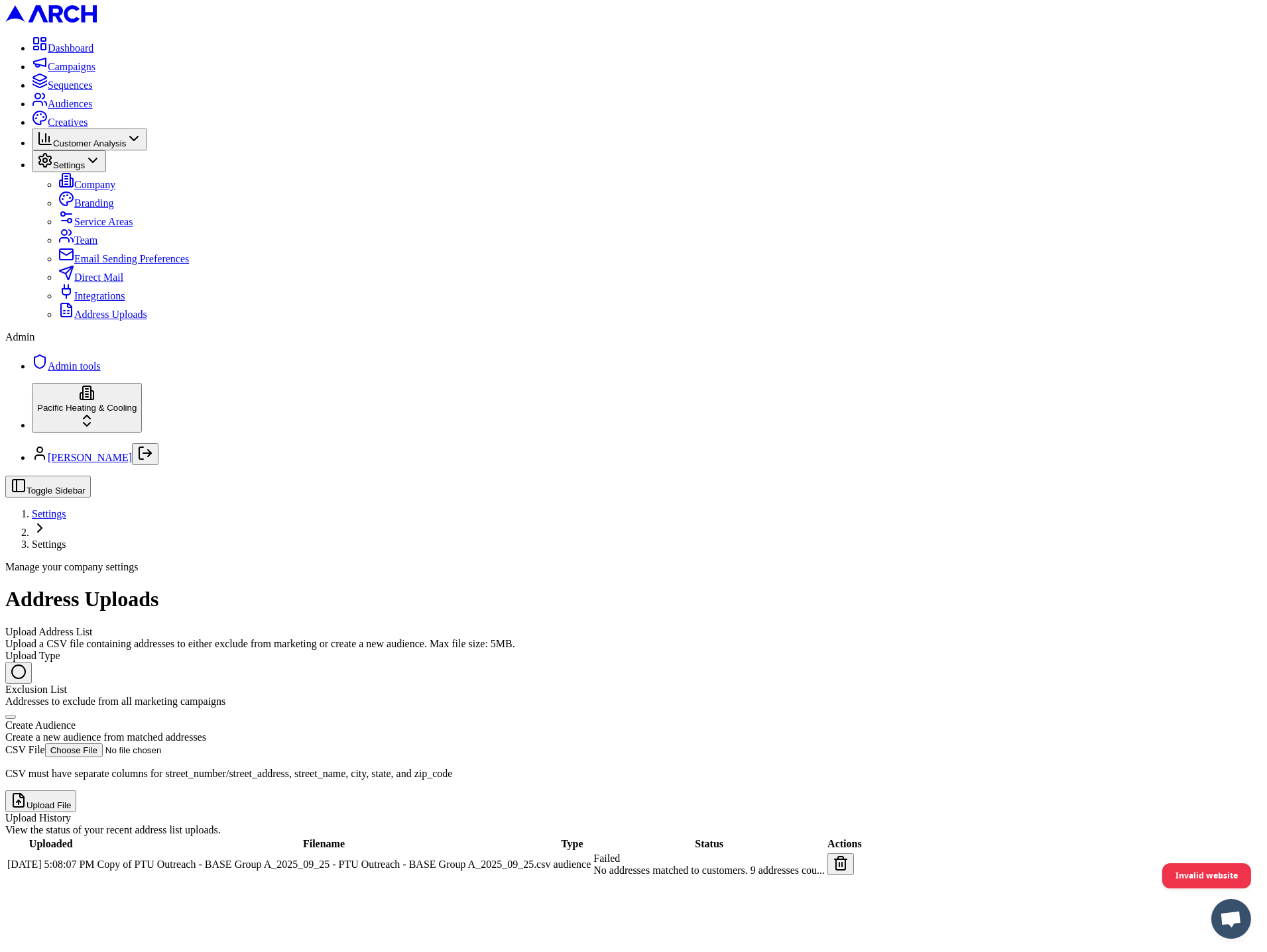
click at [854, 853] on button "button" at bounding box center [840, 864] width 27 height 22
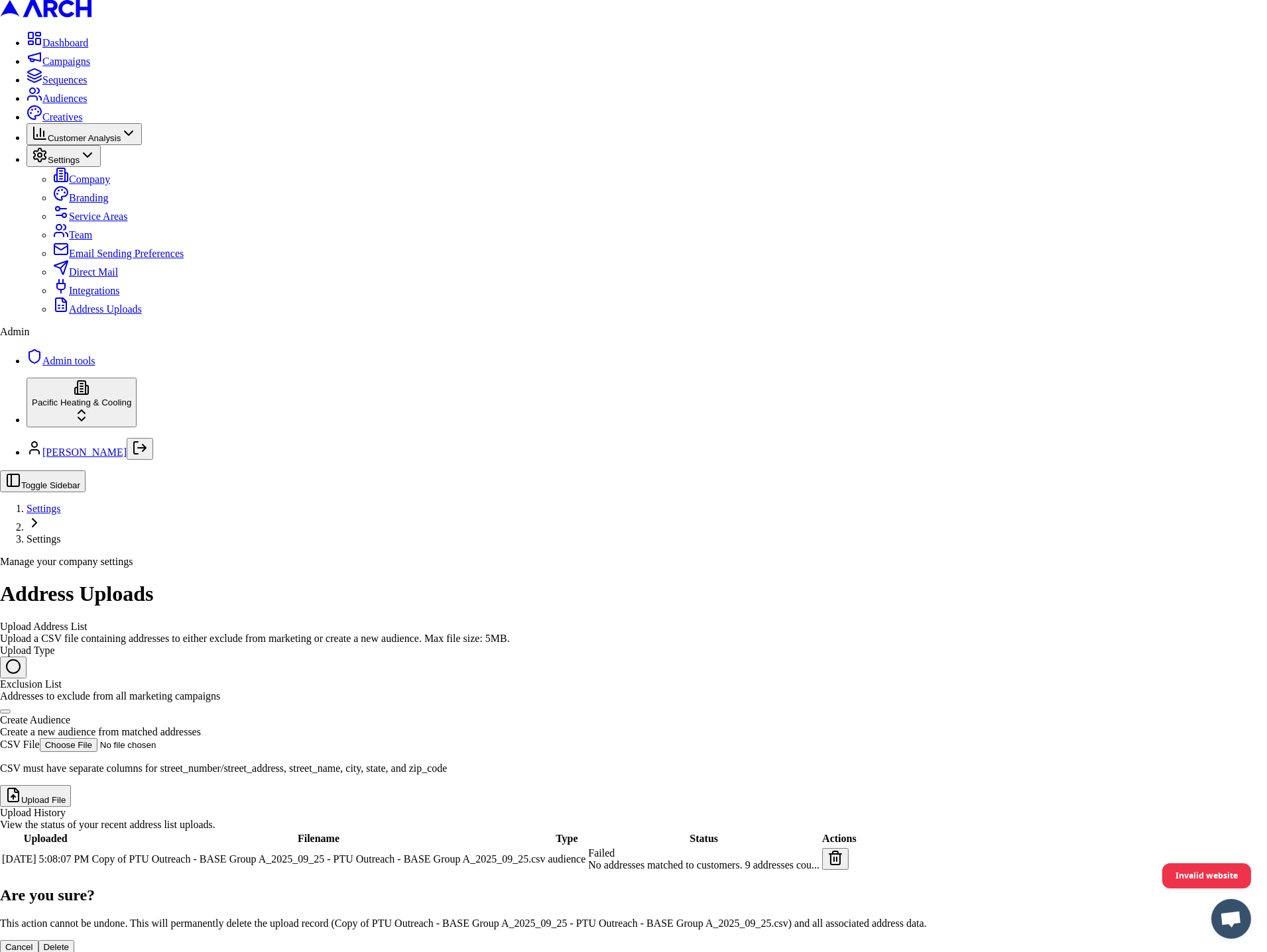
click at [75, 940] on button "Delete" at bounding box center [57, 947] width 37 height 14
